Goal: Navigation & Orientation: Find specific page/section

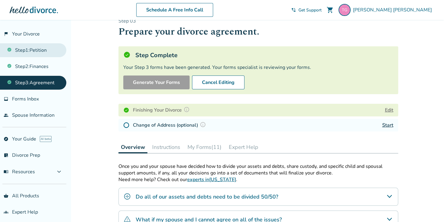
click at [39, 50] on link "Step 1 : Petition" at bounding box center [33, 50] width 66 height 14
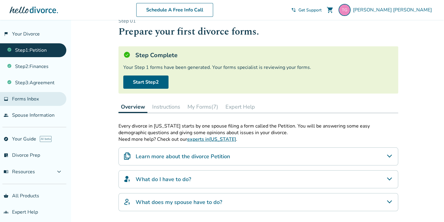
click at [28, 97] on span "Forms Inbox" at bounding box center [25, 99] width 27 height 7
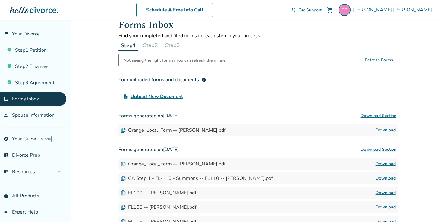
scroll to position [83, 0]
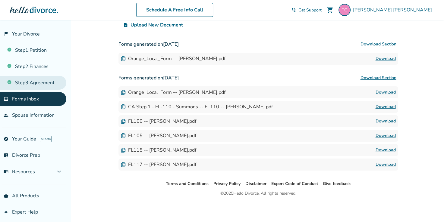
click at [31, 85] on link "Step 3 : Agreement" at bounding box center [33, 83] width 66 height 14
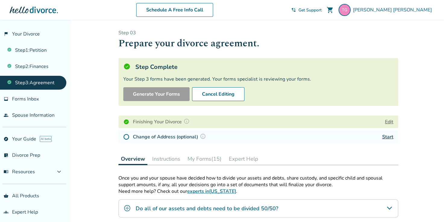
click at [215, 156] on button "My Forms (15)" at bounding box center [204, 159] width 39 height 12
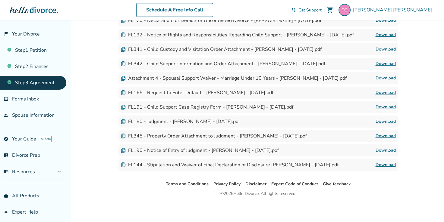
scroll to position [162, 0]
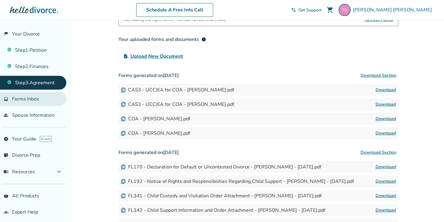
click at [25, 98] on span "Forms Inbox" at bounding box center [25, 99] width 27 height 7
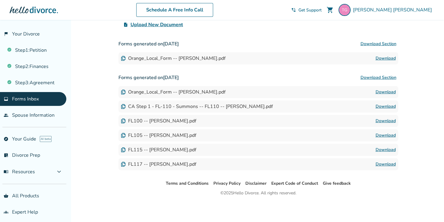
scroll to position [83, 0]
click at [30, 33] on link "flag_2 Your Divorce" at bounding box center [33, 34] width 66 height 14
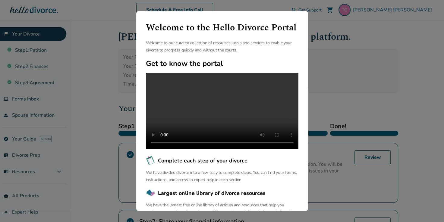
click at [126, 55] on div "Welcome to the Hello Divorce Portal Welcome to our curated collection of resour…" at bounding box center [222, 111] width 444 height 222
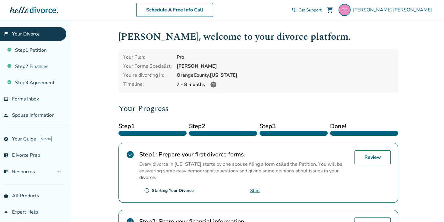
click at [365, 13] on div "[PERSON_NAME] shopping_cart phone_in_talk Get Support menu" at bounding box center [362, 10] width 143 height 12
click at [322, 9] on span "Get Support" at bounding box center [309, 10] width 23 height 6
